Goal: Task Accomplishment & Management: Use online tool/utility

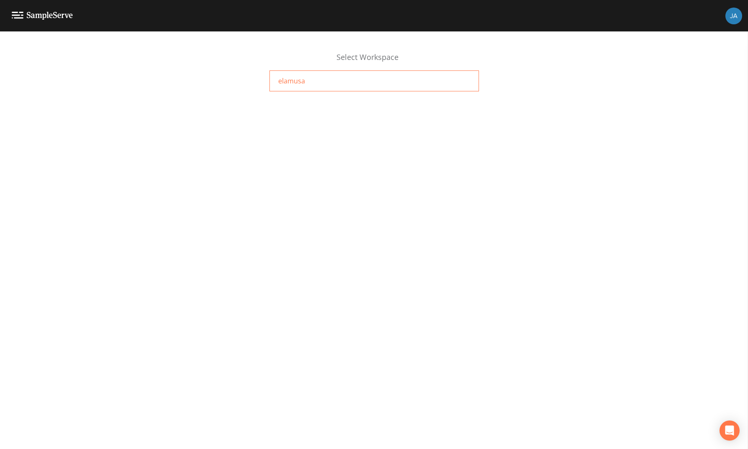
click at [288, 76] on span "elamusa" at bounding box center [291, 81] width 27 height 10
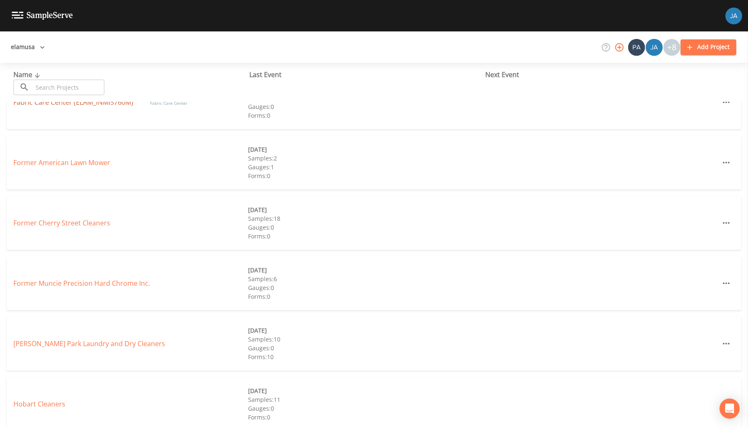
scroll to position [271, 0]
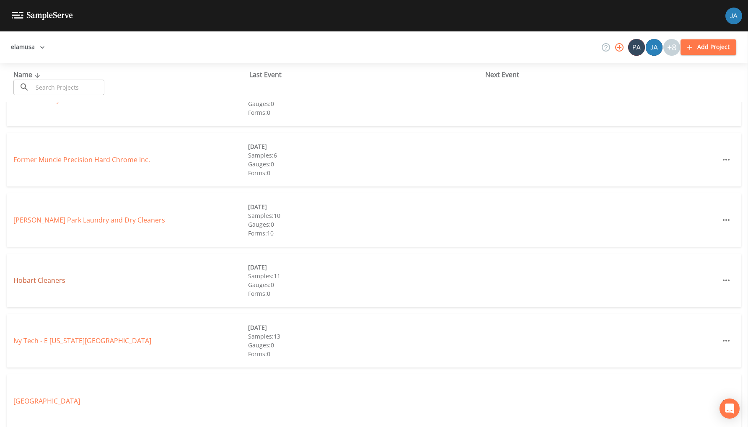
click at [41, 276] on link "Hobart Cleaners" at bounding box center [39, 280] width 52 height 9
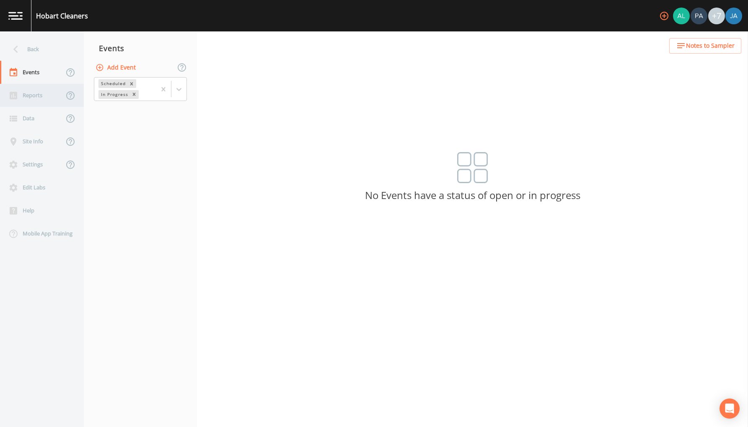
click at [27, 97] on div "Reports" at bounding box center [32, 95] width 64 height 23
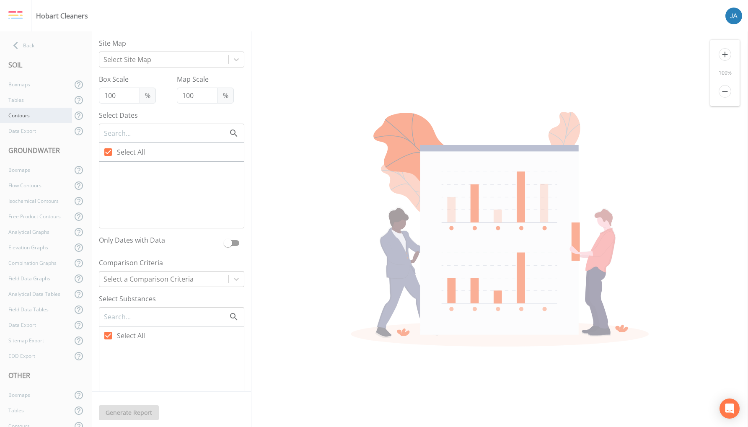
checkbox input "false"
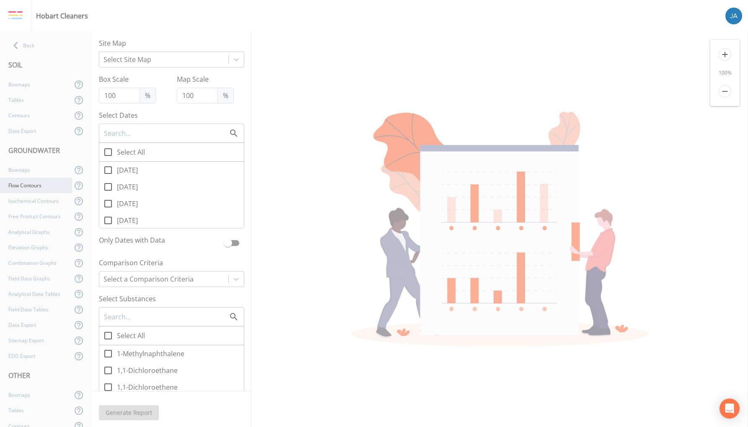
click at [26, 186] on div "Flow Contours" at bounding box center [36, 185] width 72 height 15
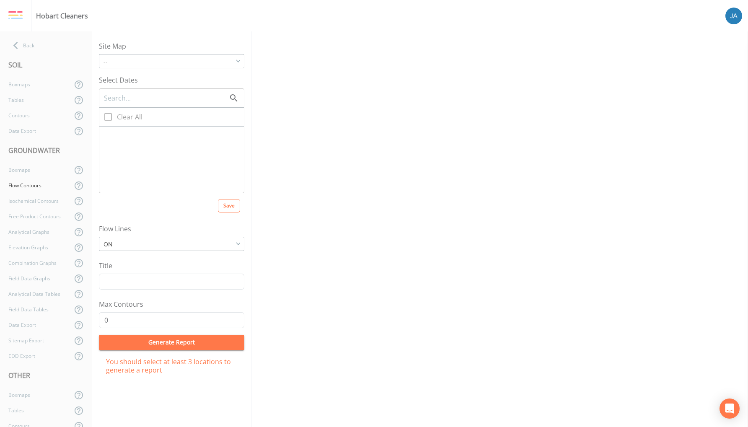
checkbox input "true"
type input "5"
click at [107, 118] on icon at bounding box center [108, 117] width 10 height 10
click at [107, 116] on input "Clear All" at bounding box center [103, 112] width 8 height 8
checkbox input "false"
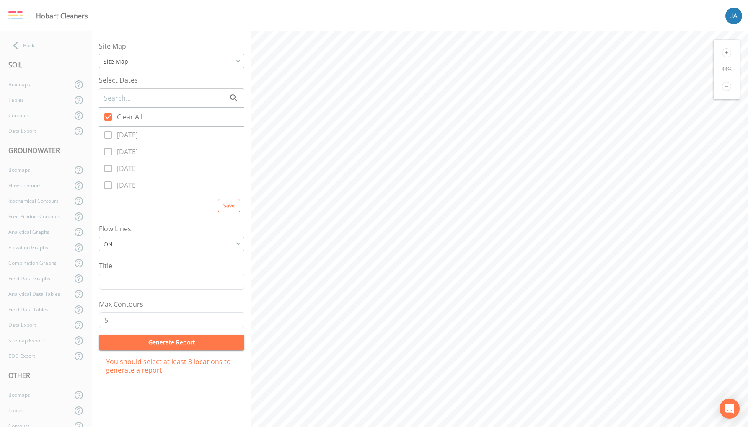
checkbox input "false"
click at [107, 152] on icon at bounding box center [108, 152] width 10 height 10
click at [107, 151] on input "[DATE]" at bounding box center [103, 147] width 8 height 8
checkbox input "true"
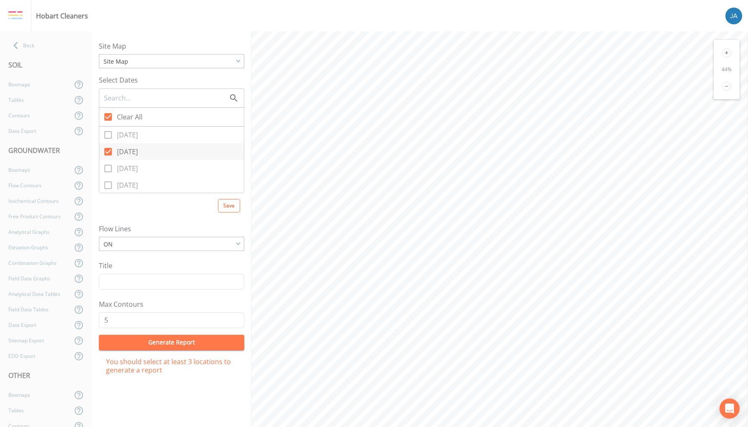
click at [151, 341] on button "Generate Report" at bounding box center [171, 342] width 145 height 15
click at [722, 54] on icon at bounding box center [726, 52] width 9 height 9
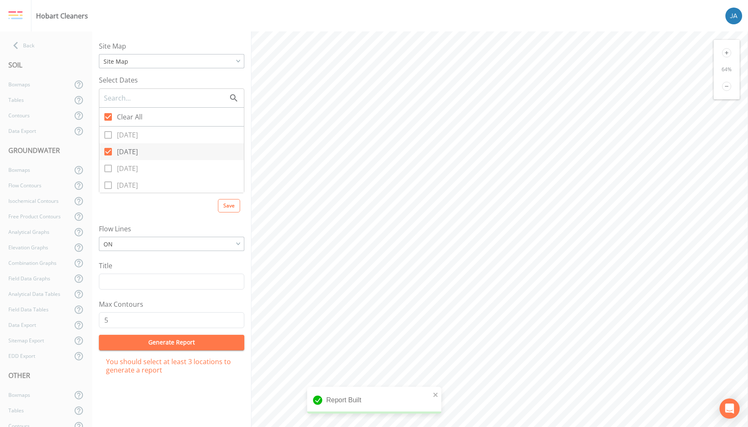
click at [722, 54] on icon at bounding box center [726, 52] width 9 height 9
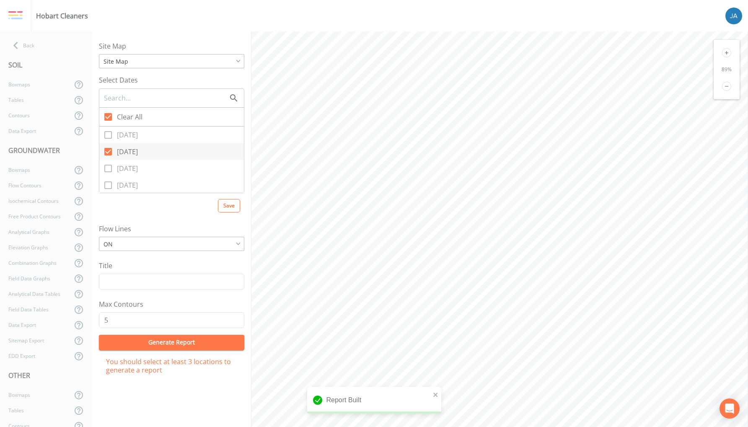
click at [722, 54] on icon at bounding box center [726, 52] width 9 height 9
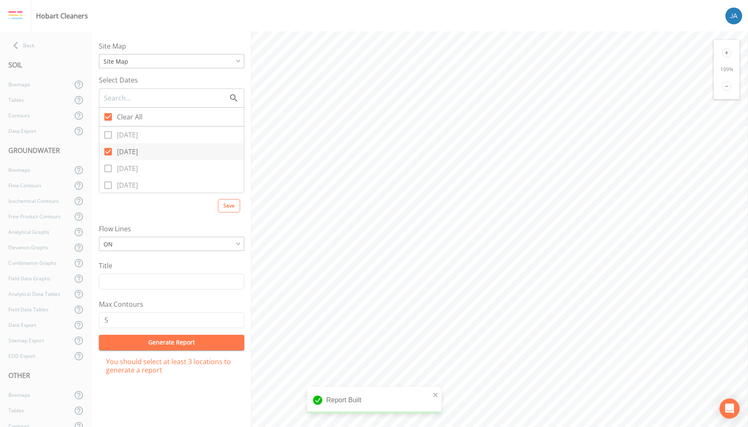
click at [722, 54] on icon at bounding box center [726, 52] width 9 height 9
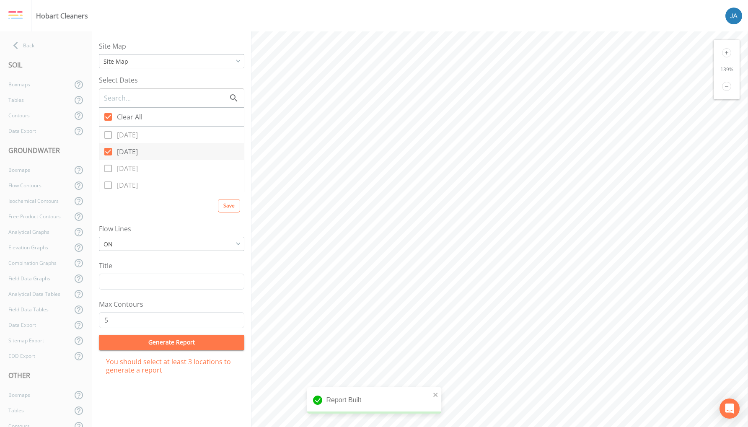
click at [722, 56] on div "139 %" at bounding box center [726, 69] width 26 height 59
click at [722, 59] on div "139 %" at bounding box center [726, 69] width 26 height 59
